Goal: Navigation & Orientation: Find specific page/section

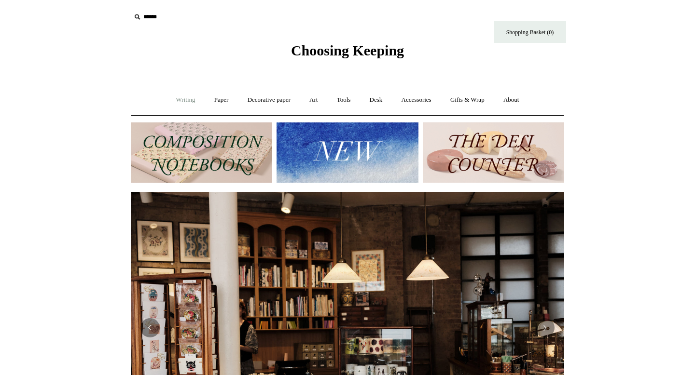
click at [189, 99] on link "Writing +" at bounding box center [185, 100] width 37 height 26
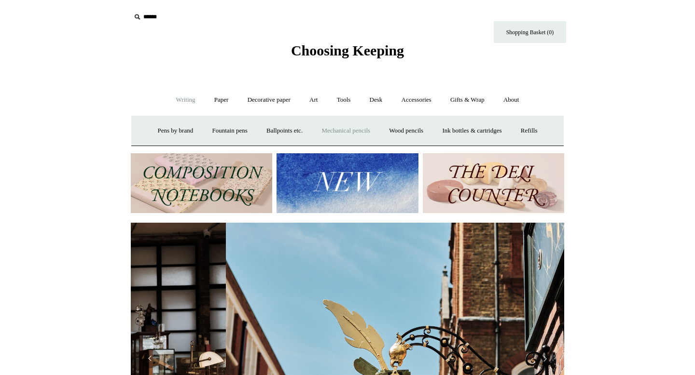
scroll to position [0, 433]
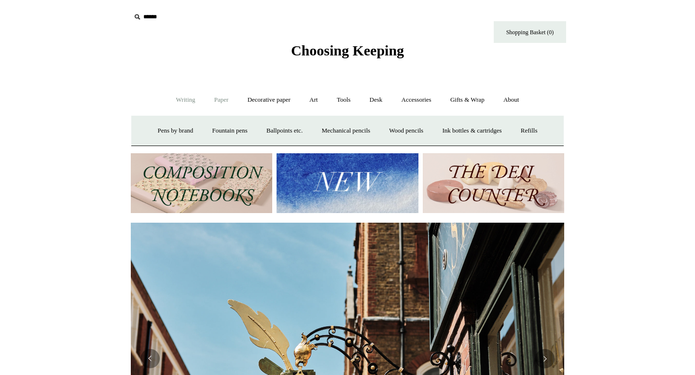
click at [220, 102] on link "Paper +" at bounding box center [222, 100] width 32 height 26
click at [210, 124] on link "Notebooks +" at bounding box center [212, 131] width 44 height 26
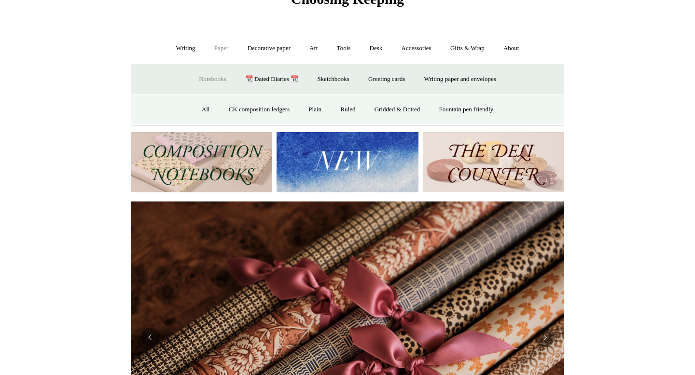
scroll to position [56, 0]
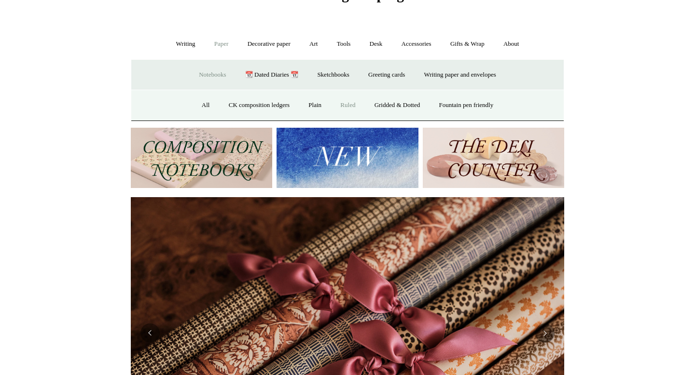
click at [344, 105] on link "Ruled" at bounding box center [347, 106] width 32 height 26
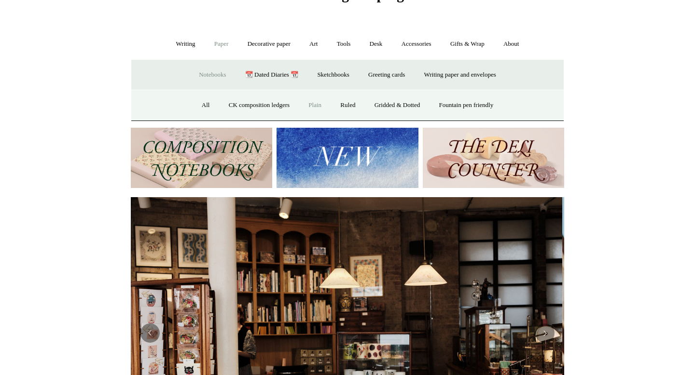
scroll to position [0, 0]
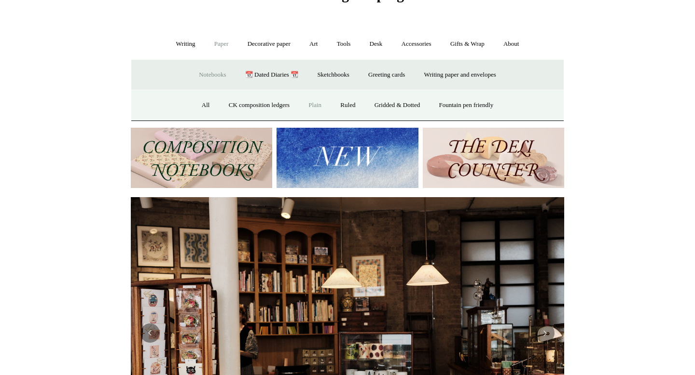
click at [317, 106] on link "Plain" at bounding box center [315, 106] width 30 height 26
